Goal: Transaction & Acquisition: Purchase product/service

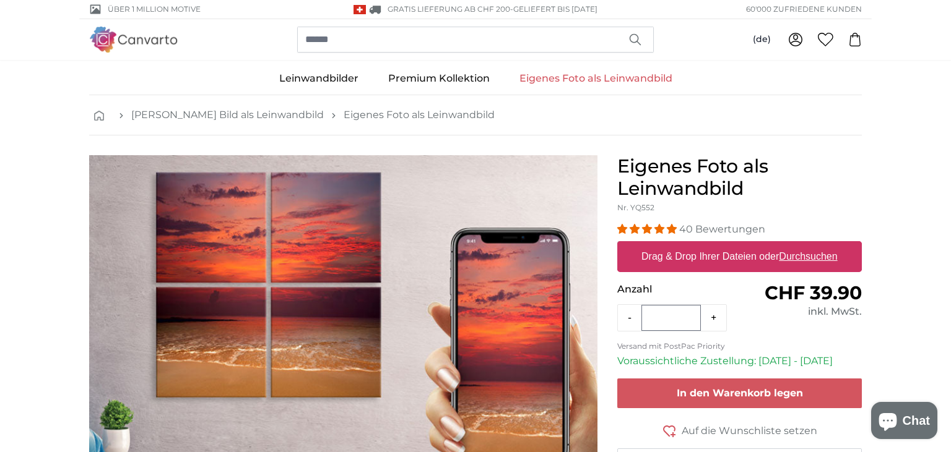
click at [570, 80] on link "Eigenes Foto als Leinwandbild" at bounding box center [595, 79] width 183 height 32
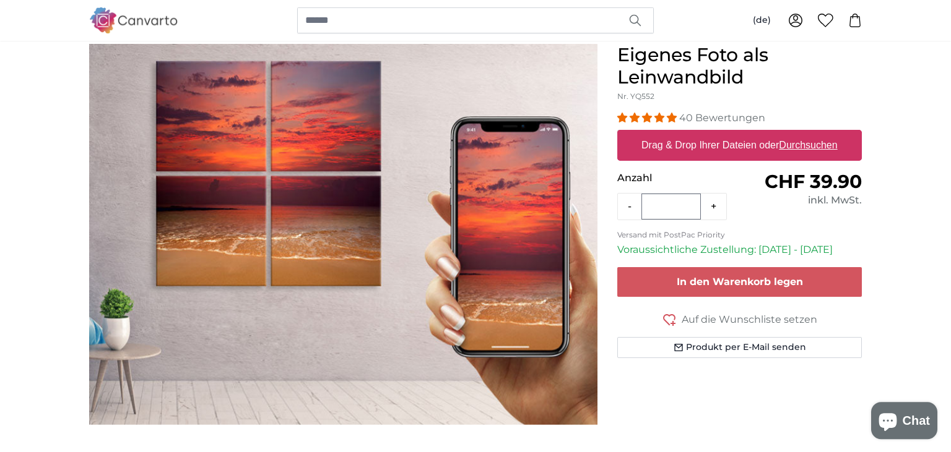
scroll to position [131, 0]
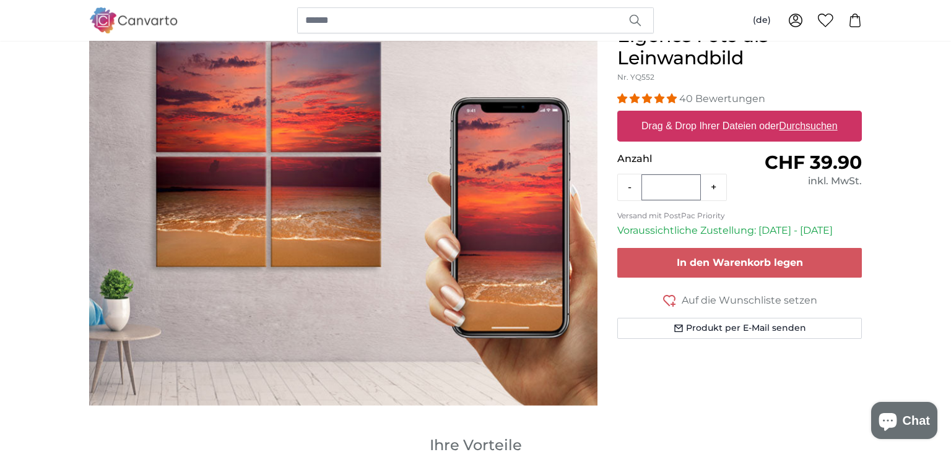
click at [774, 126] on label "Drag & Drop Ihrer Dateien oder Durchsuchen" at bounding box center [739, 126] width 206 height 25
click at [774, 115] on input "Drag & Drop Ihrer Dateien oder Durchsuchen" at bounding box center [739, 113] width 244 height 4
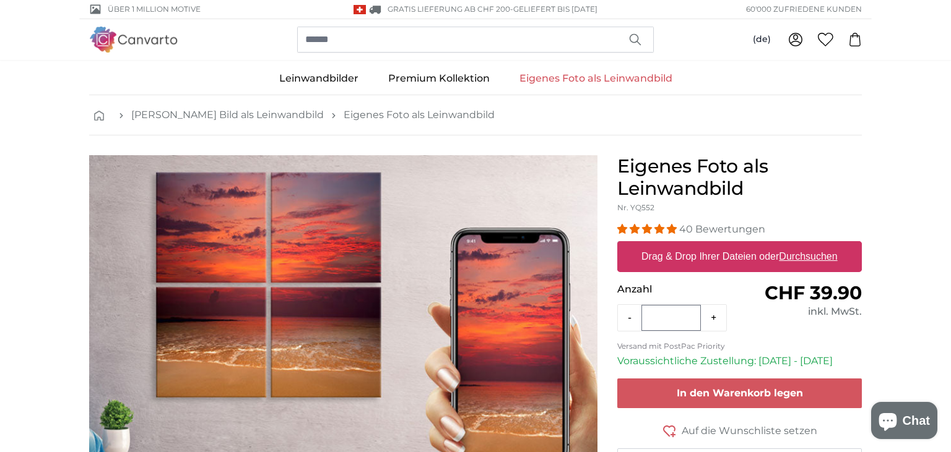
click at [748, 251] on label "Drag & Drop Ihrer Dateien oder Durchsuchen" at bounding box center [739, 256] width 206 height 25
click at [748, 245] on input "Drag & Drop Ihrer Dateien oder Durchsuchen" at bounding box center [739, 243] width 244 height 4
type input "**********"
